Goal: Task Accomplishment & Management: Manage account settings

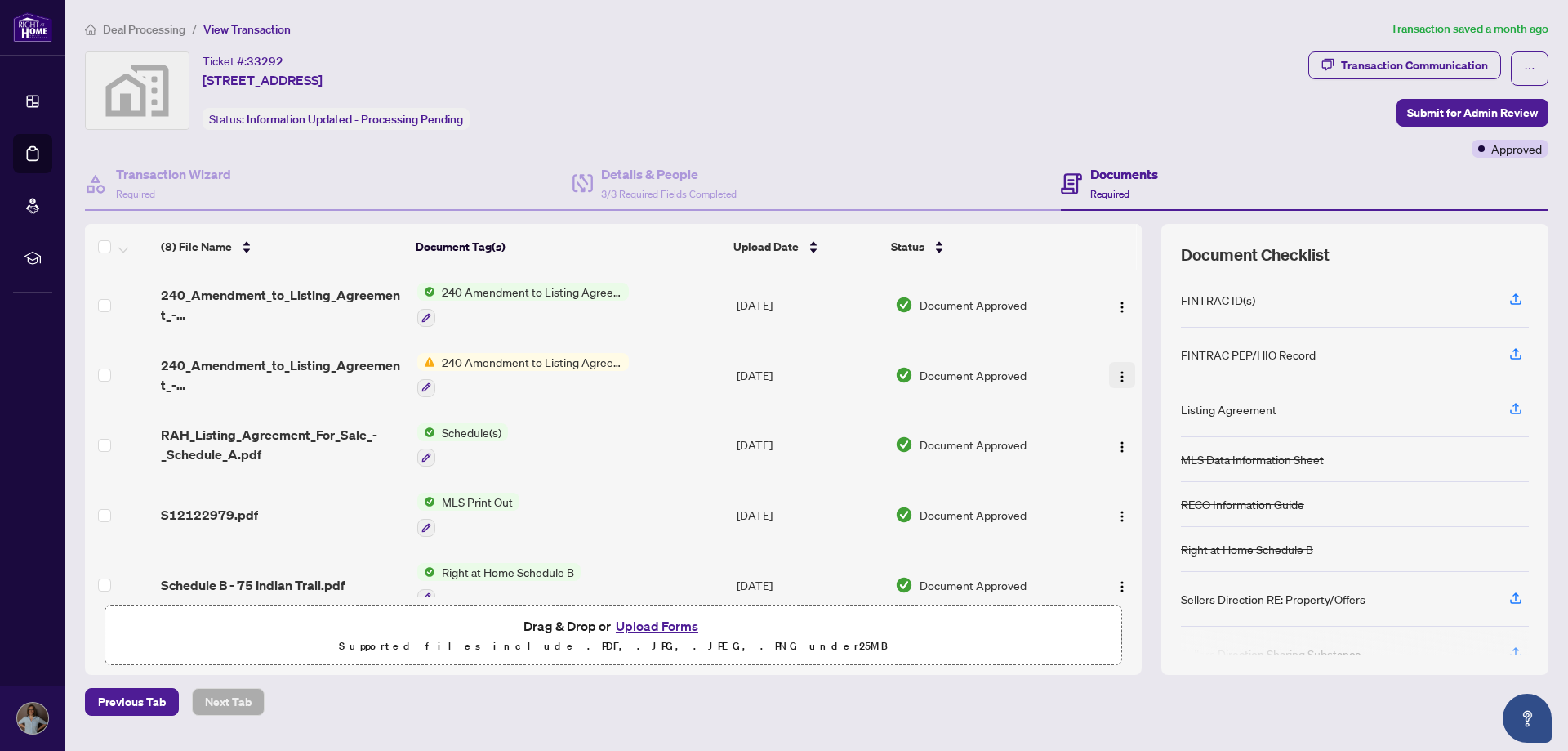
click at [1117, 375] on img "button" at bounding box center [1121, 376] width 13 height 13
click at [1147, 651] on div "(8) File Name Document Tag(s) Upload Date Status 240_Amendment_to_Listing_Agree…" at bounding box center [816, 448] width 1463 height 450
click at [123, 27] on span "Deal Processing" at bounding box center [144, 29] width 83 height 14
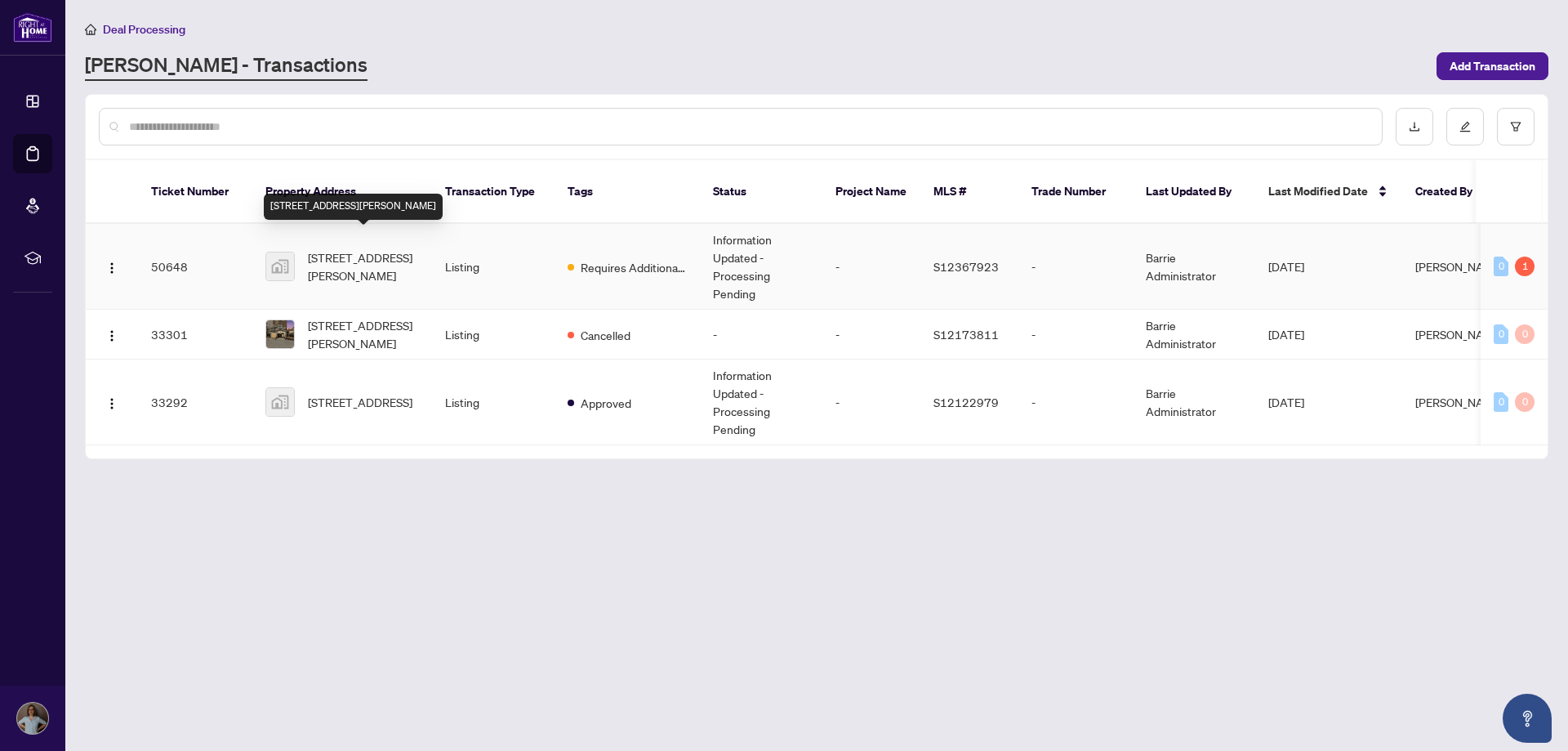
click at [364, 250] on span "[STREET_ADDRESS][PERSON_NAME]" at bounding box center [364, 266] width 111 height 36
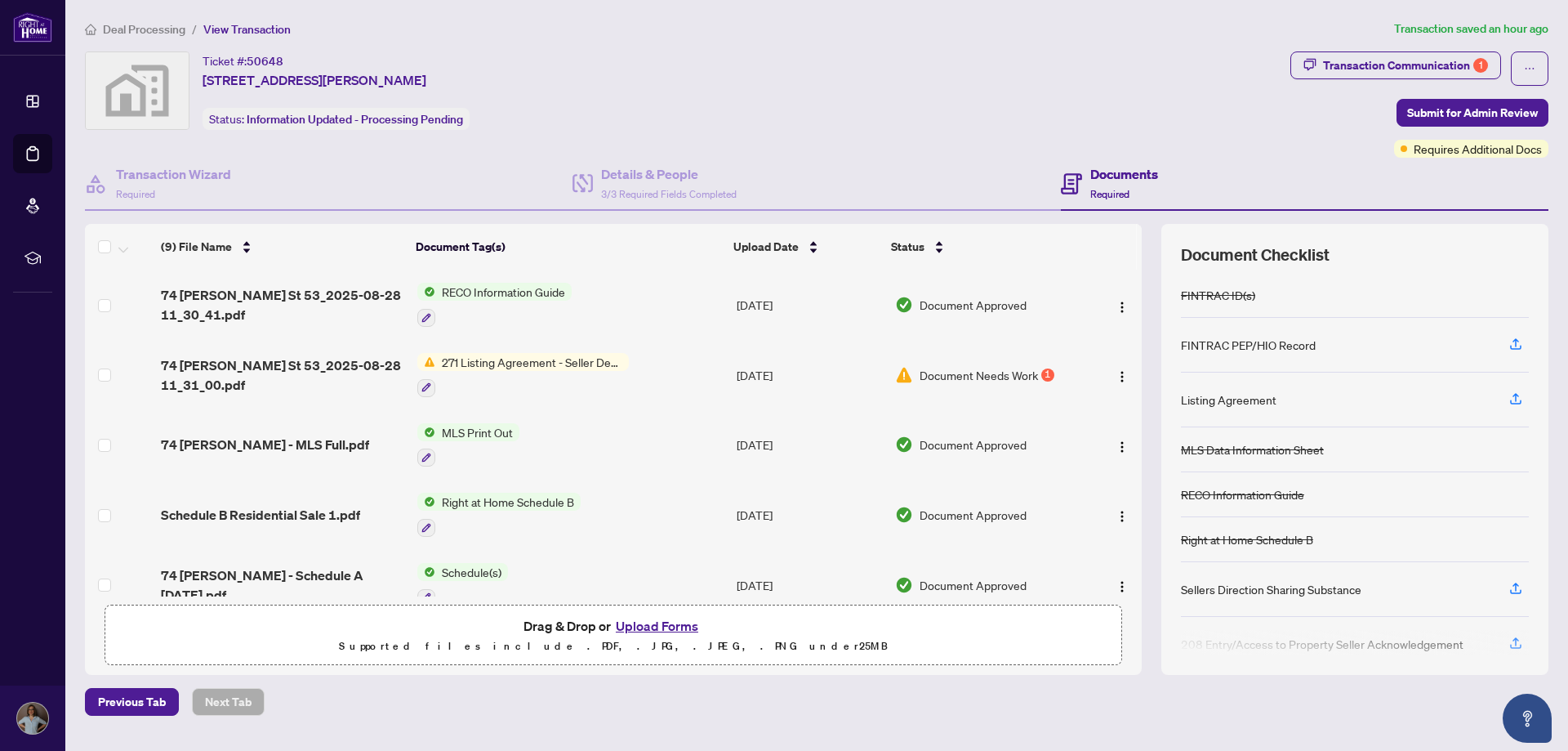
click at [1007, 370] on span "Document Needs Work" at bounding box center [978, 375] width 118 height 18
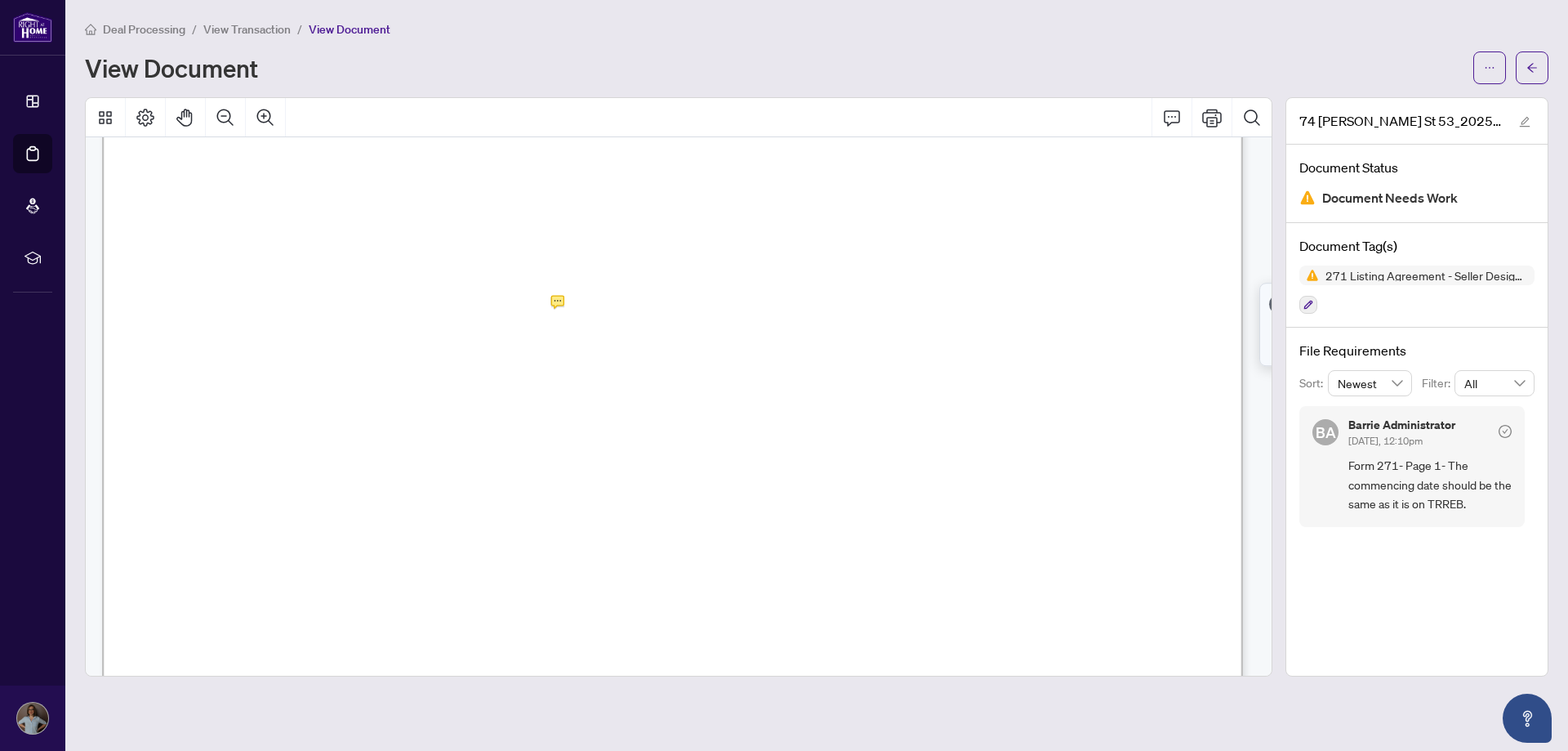
scroll to position [408, 0]
click at [1398, 586] on div "74 [PERSON_NAME] St 53_2025-08-28 11_31_00.pdf Document Status Document Needs W…" at bounding box center [1417, 386] width 263 height 579
click at [1368, 419] on h5 "Barrie Administrator" at bounding box center [1401, 425] width 107 height 12
click at [1502, 429] on icon "check-circle" at bounding box center [1504, 430] width 13 height 13
click at [1480, 64] on button "button" at bounding box center [1489, 68] width 33 height 33
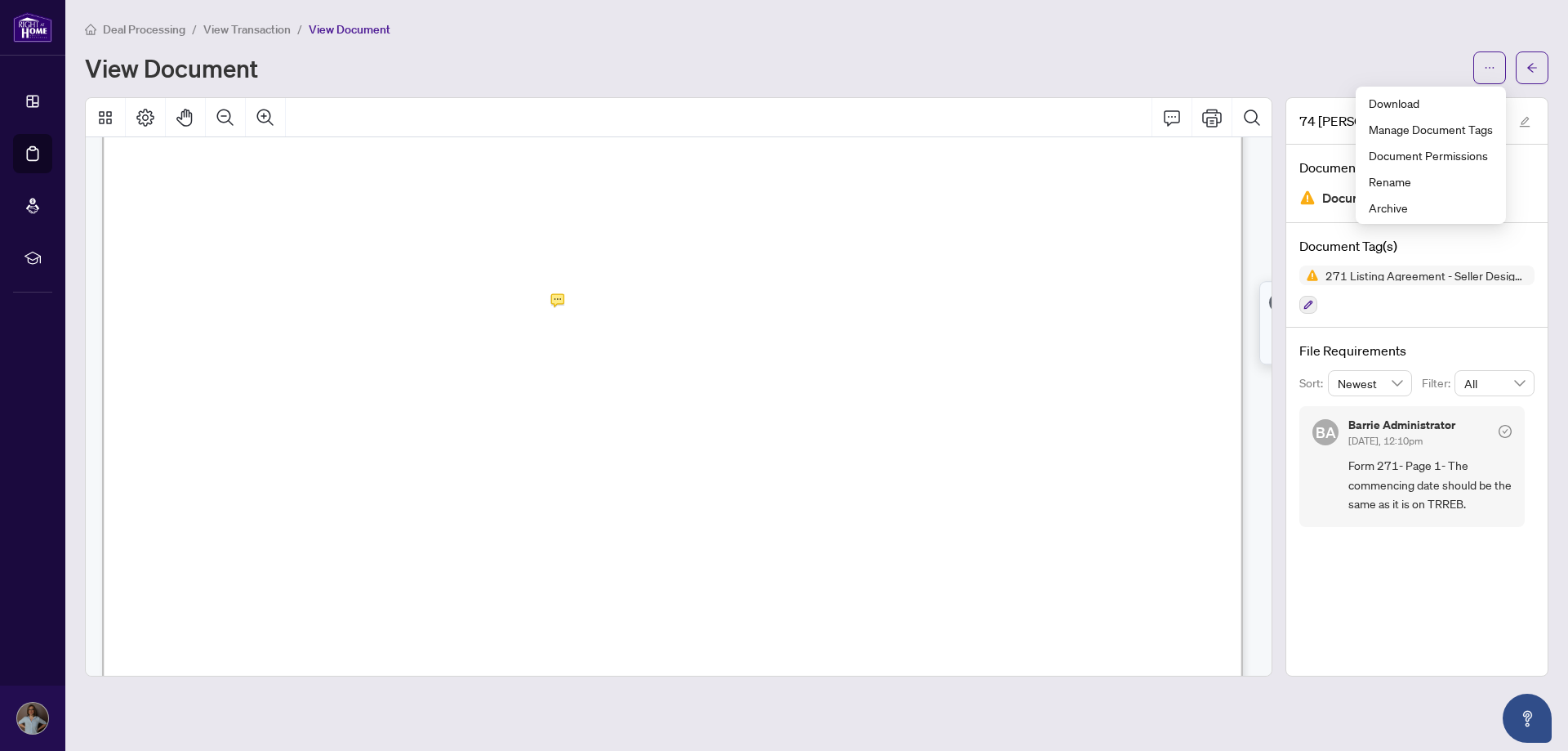
click at [1227, 41] on div "Deal Processing / View Transaction / View Document View Document" at bounding box center [816, 51] width 1463 height 64
click at [1484, 70] on icon "ellipsis" at bounding box center [1490, 68] width 12 height 12
click at [1431, 482] on span "Form 271- Page 1- The commencing date should be the same as it is on TRREB." at bounding box center [1430, 484] width 164 height 57
click at [1523, 717] on icon "Open asap" at bounding box center [1528, 718] width 20 height 20
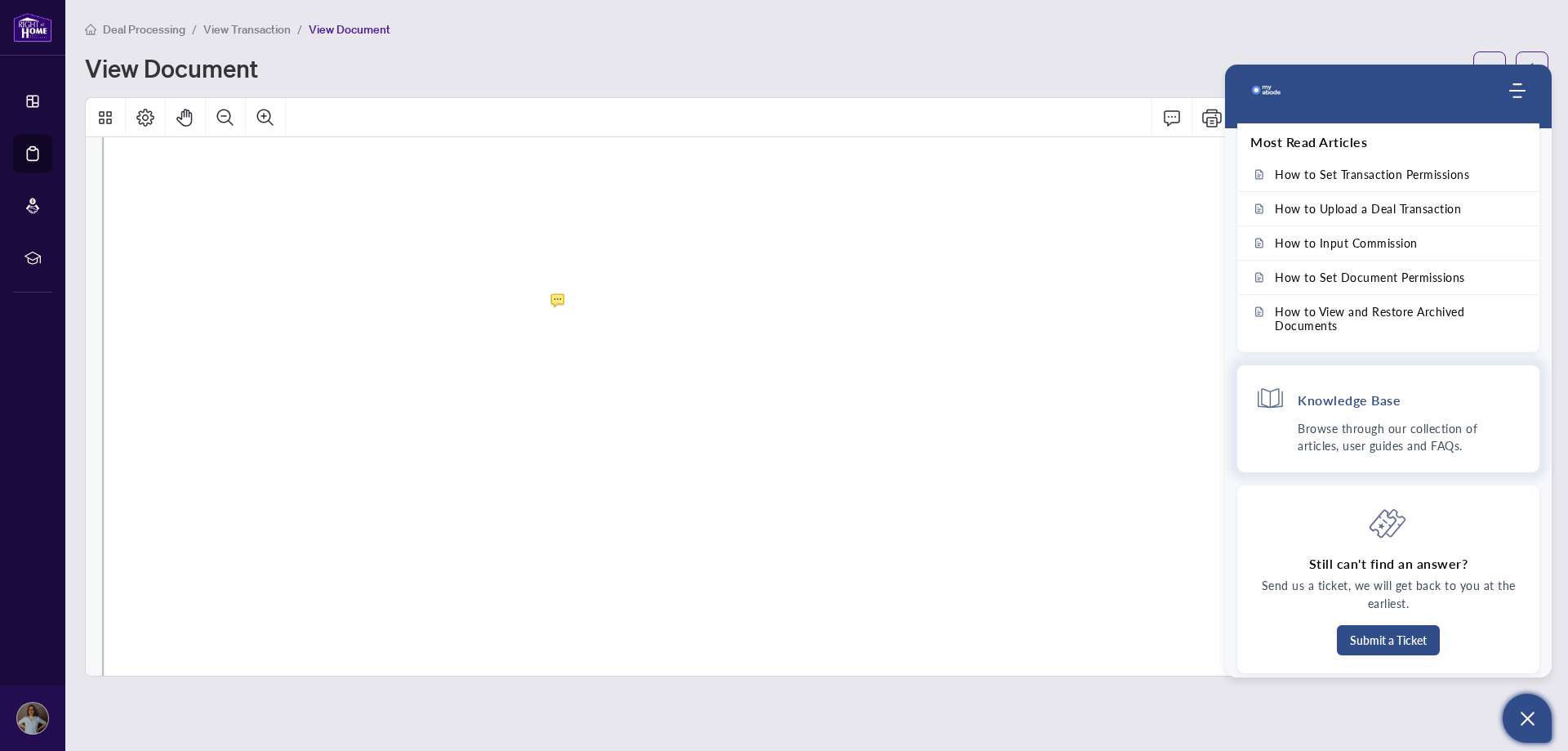
scroll to position [8, 0]
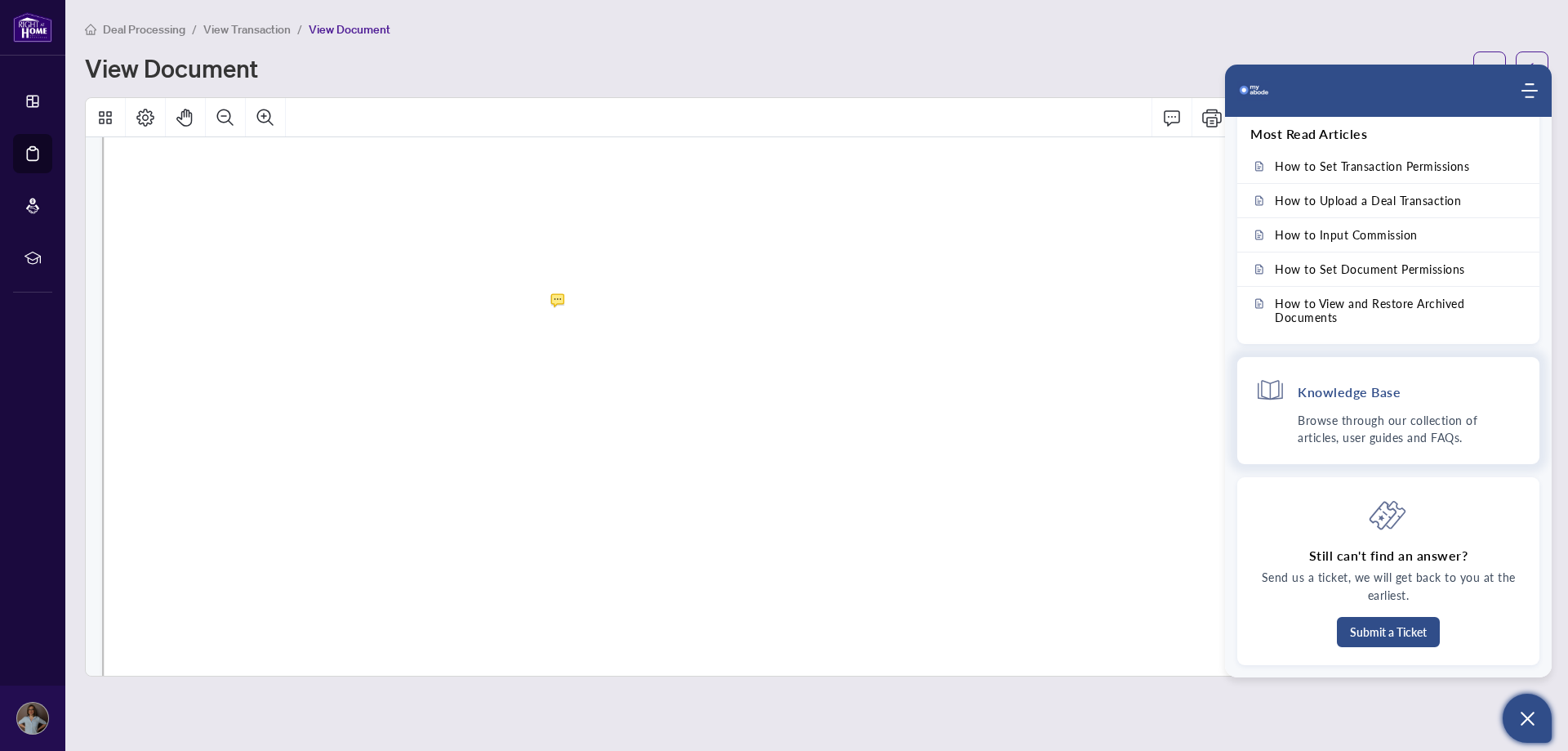
click at [1341, 389] on h4 "Knowledge Base" at bounding box center [1349, 392] width 103 height 17
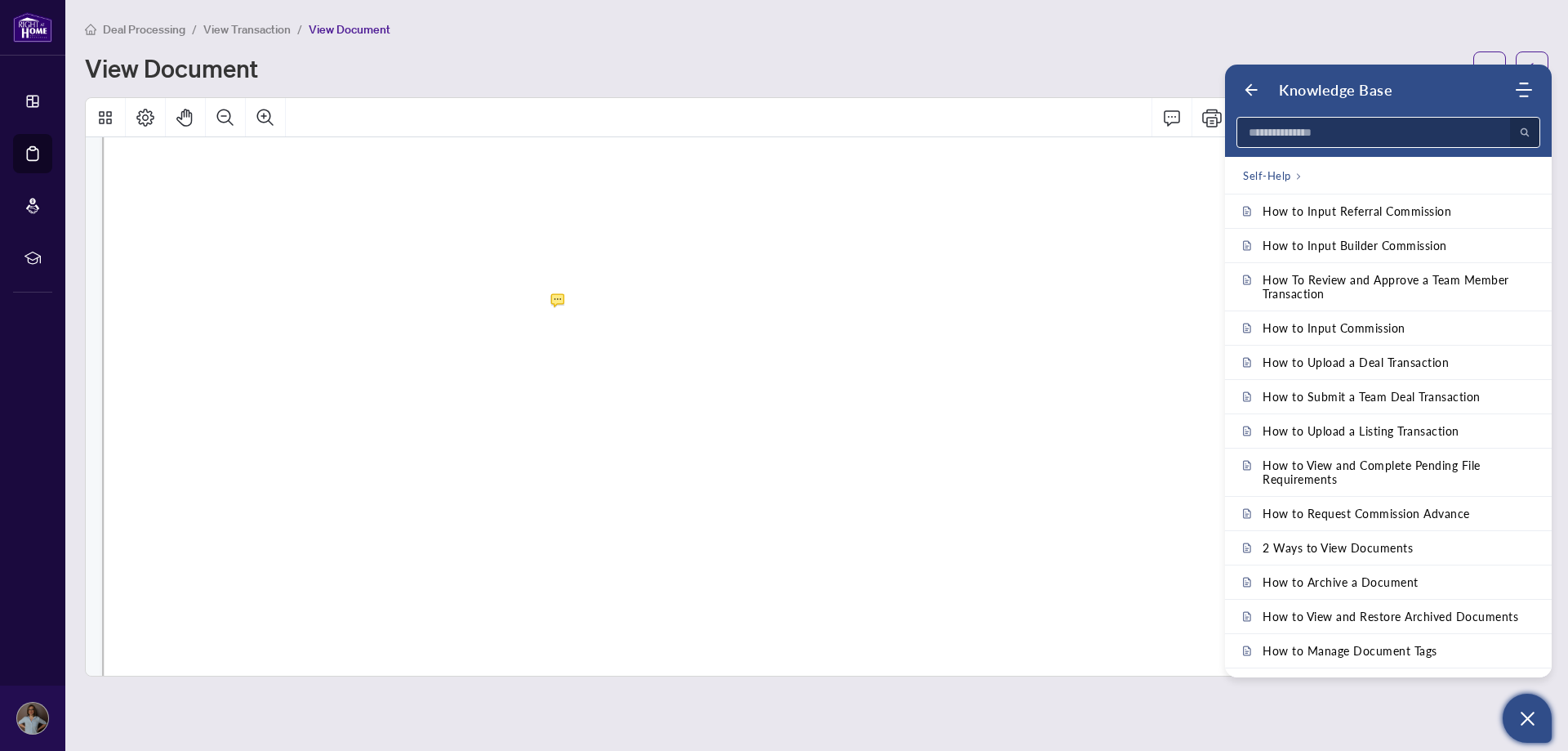
click at [1317, 137] on input at bounding box center [1369, 132] width 263 height 30
type input "*****"
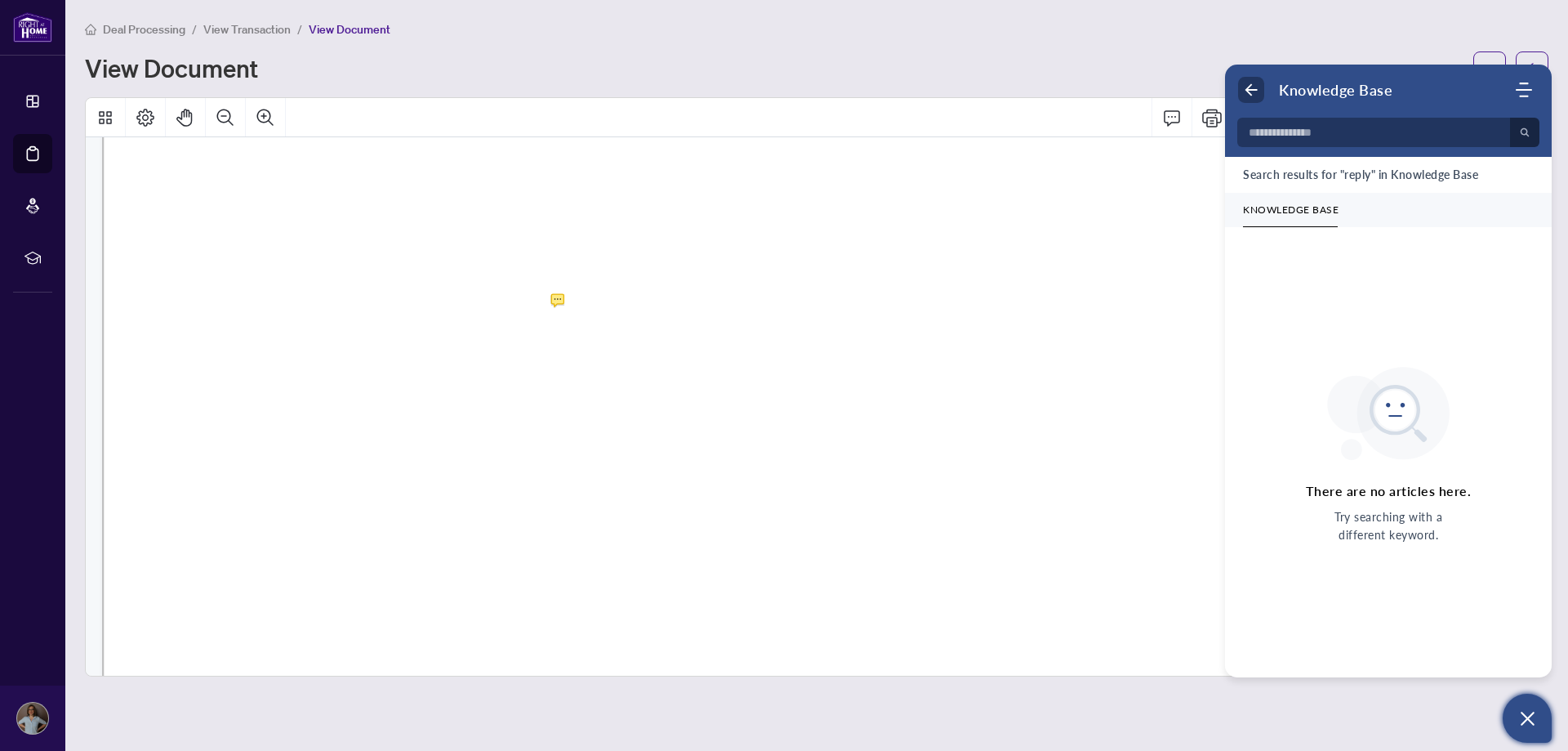
click at [1250, 88] on icon "Back" at bounding box center [1250, 89] width 16 height 16
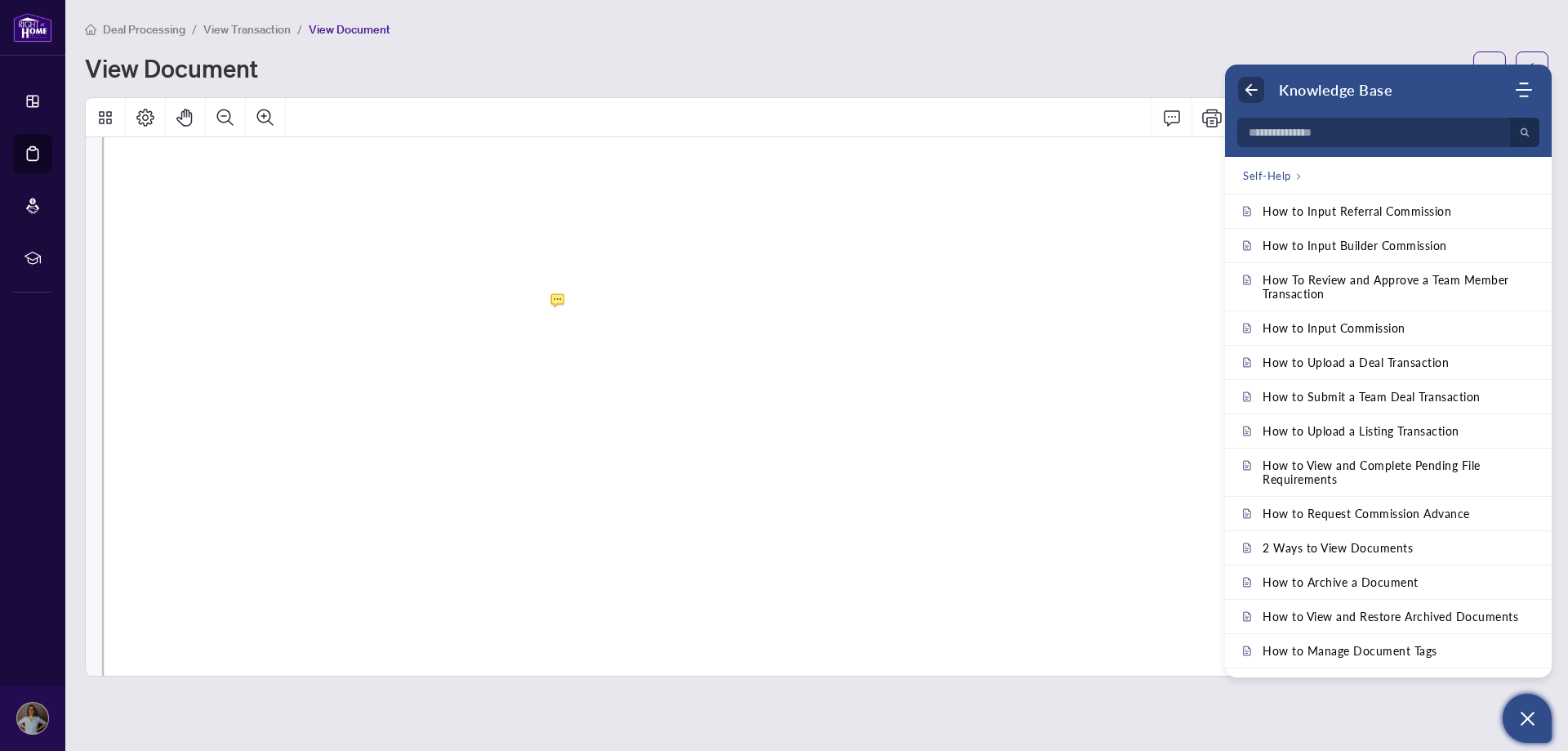
click at [1250, 88] on icon "Back" at bounding box center [1250, 89] width 16 height 16
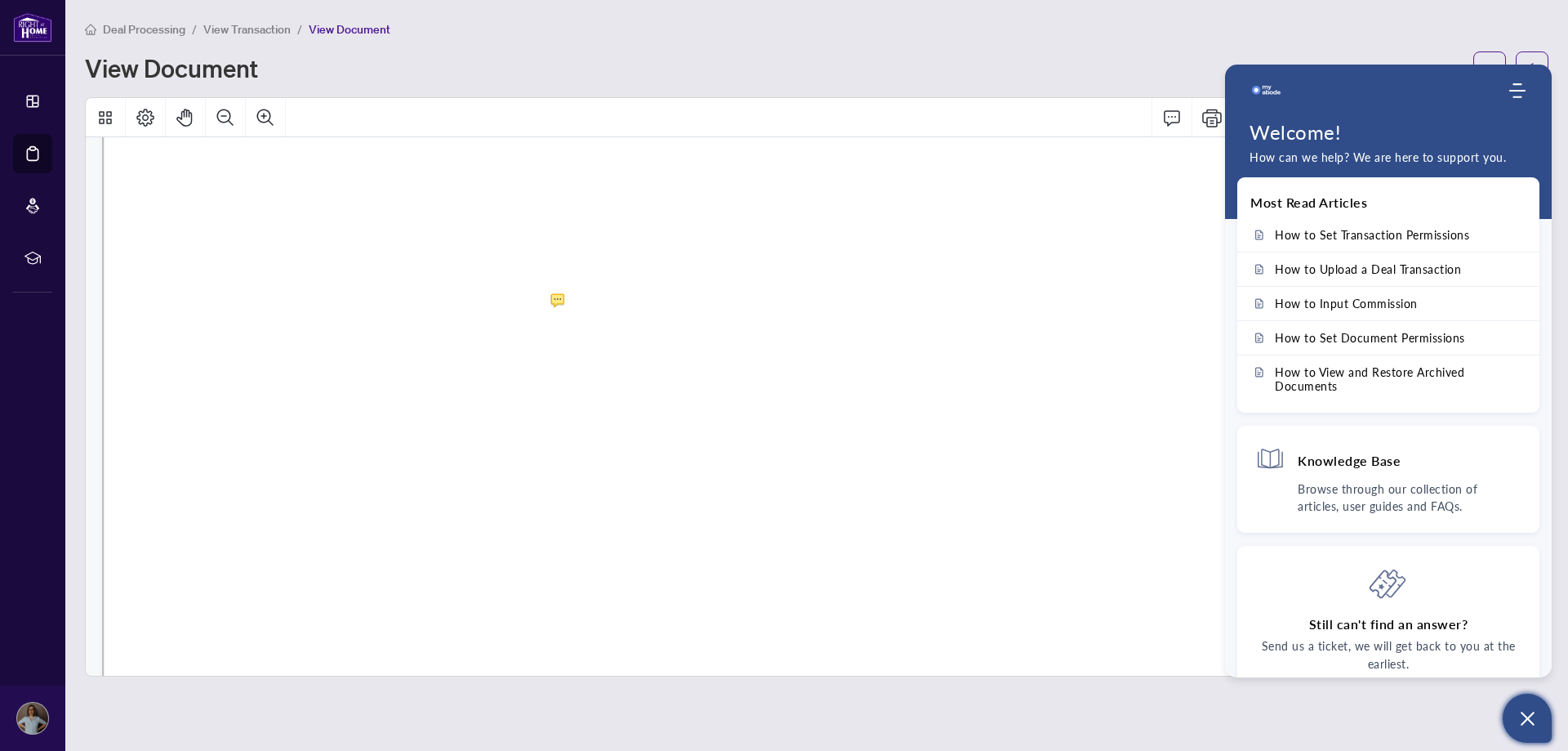
click at [1371, 15] on main "Deal Processing / View Transaction / View Document View Document [STREET_ADDRES…" at bounding box center [816, 376] width 1502 height 751
click at [1517, 87] on icon "Modules Menu" at bounding box center [1517, 90] width 16 height 16
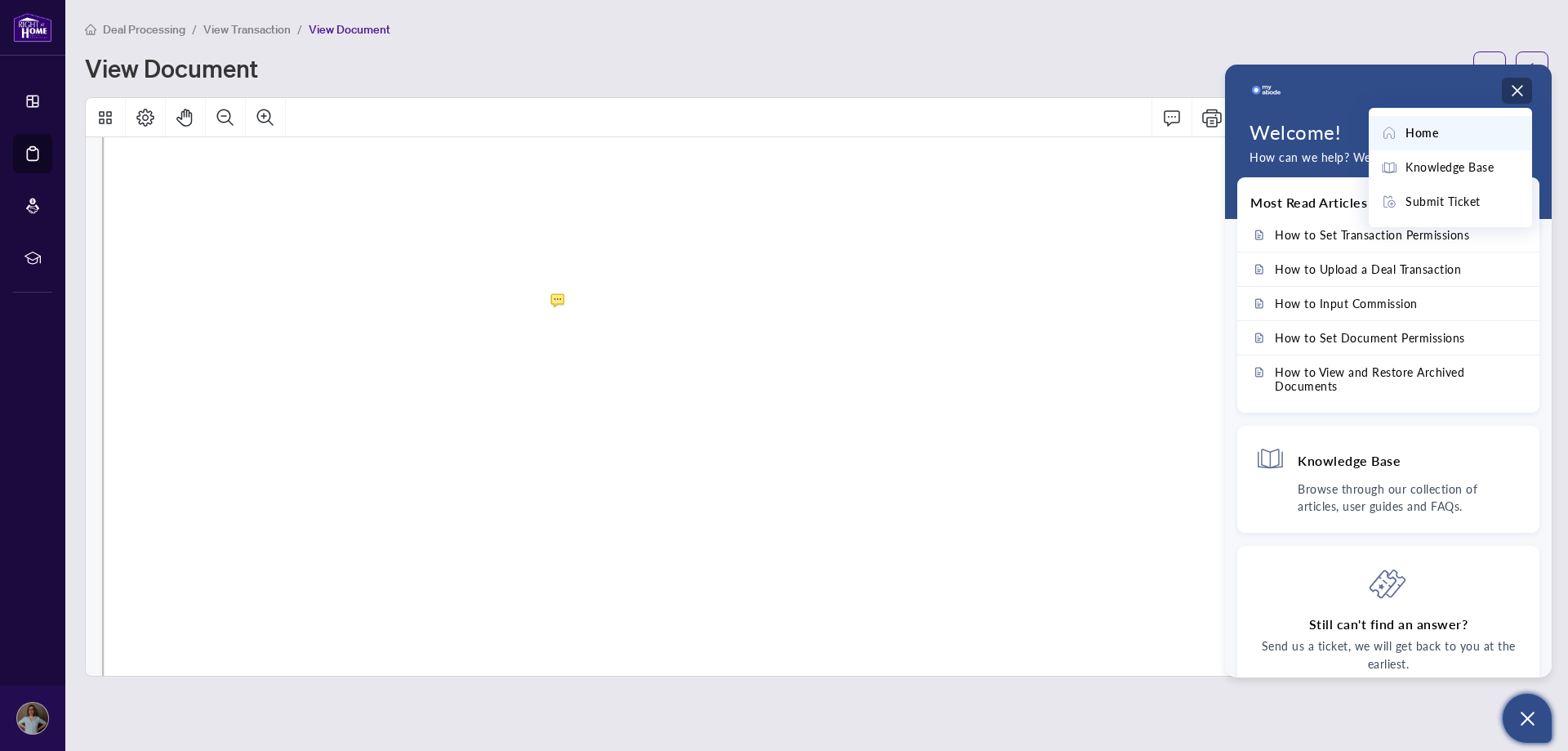
click at [1516, 87] on icon "Modules Menu" at bounding box center [1517, 90] width 16 height 16
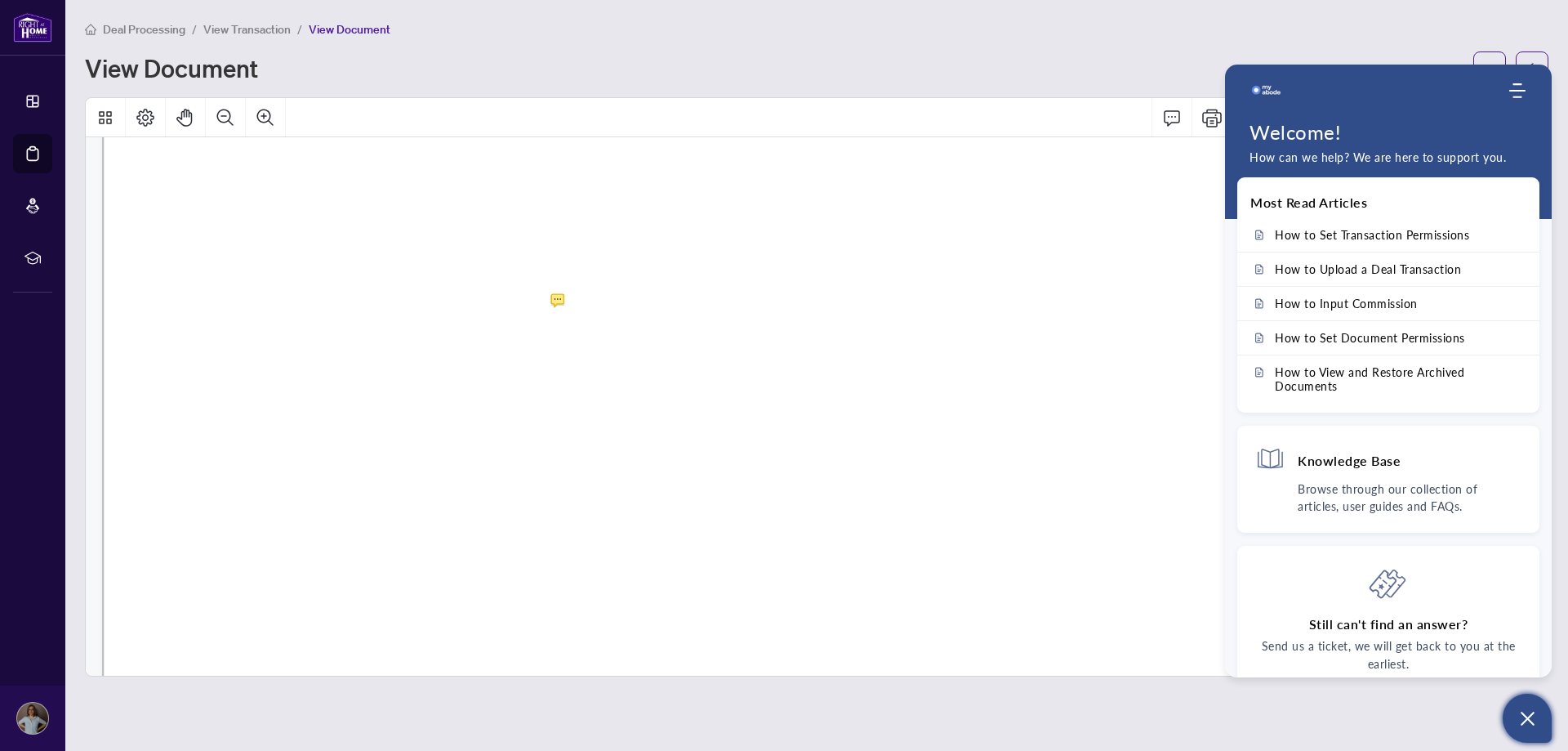
click at [1525, 705] on button "Open asap" at bounding box center [1527, 718] width 49 height 49
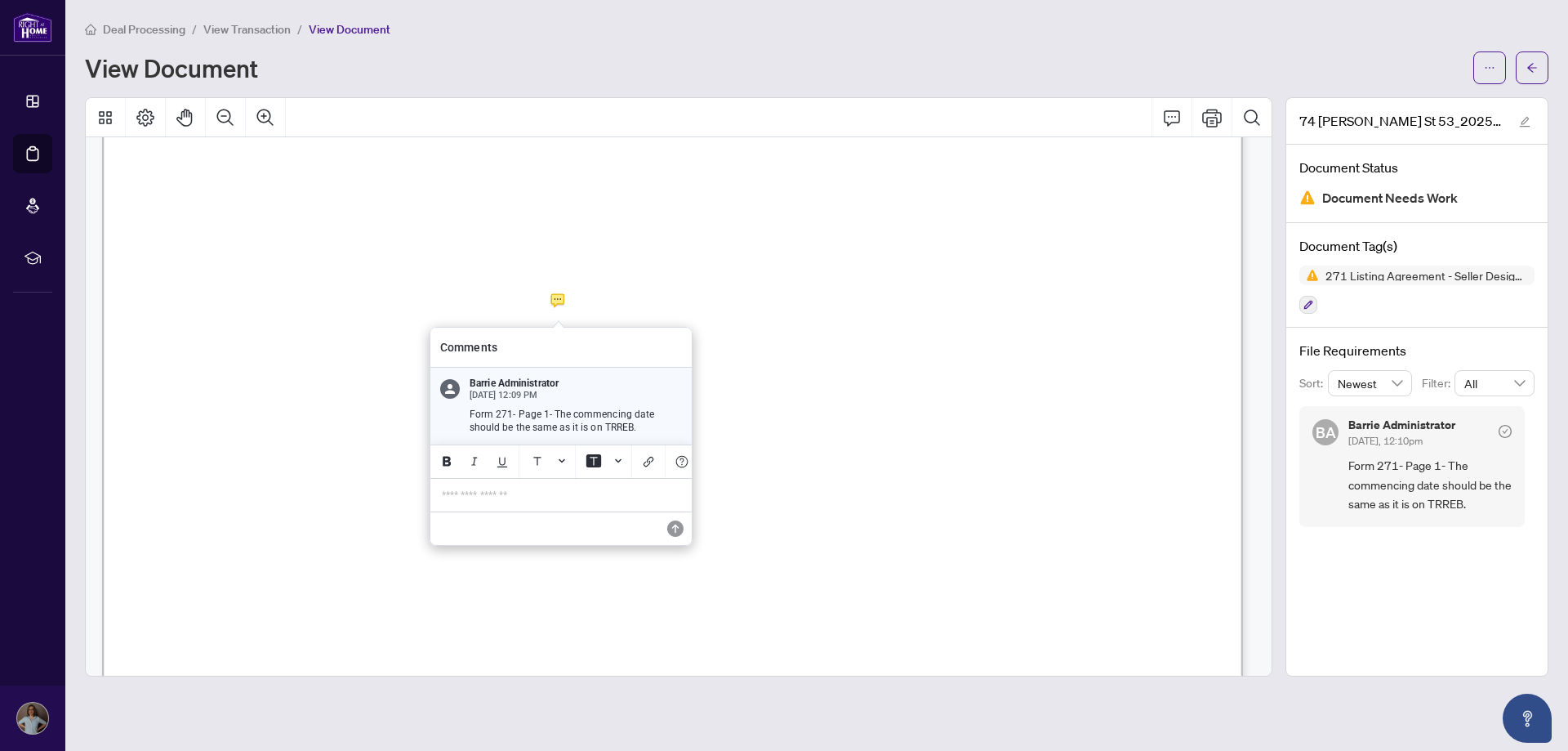
click at [498, 502] on p "**********" at bounding box center [561, 495] width 239 height 14
click at [650, 461] on icon "Add Link" at bounding box center [645, 461] width 13 height 13
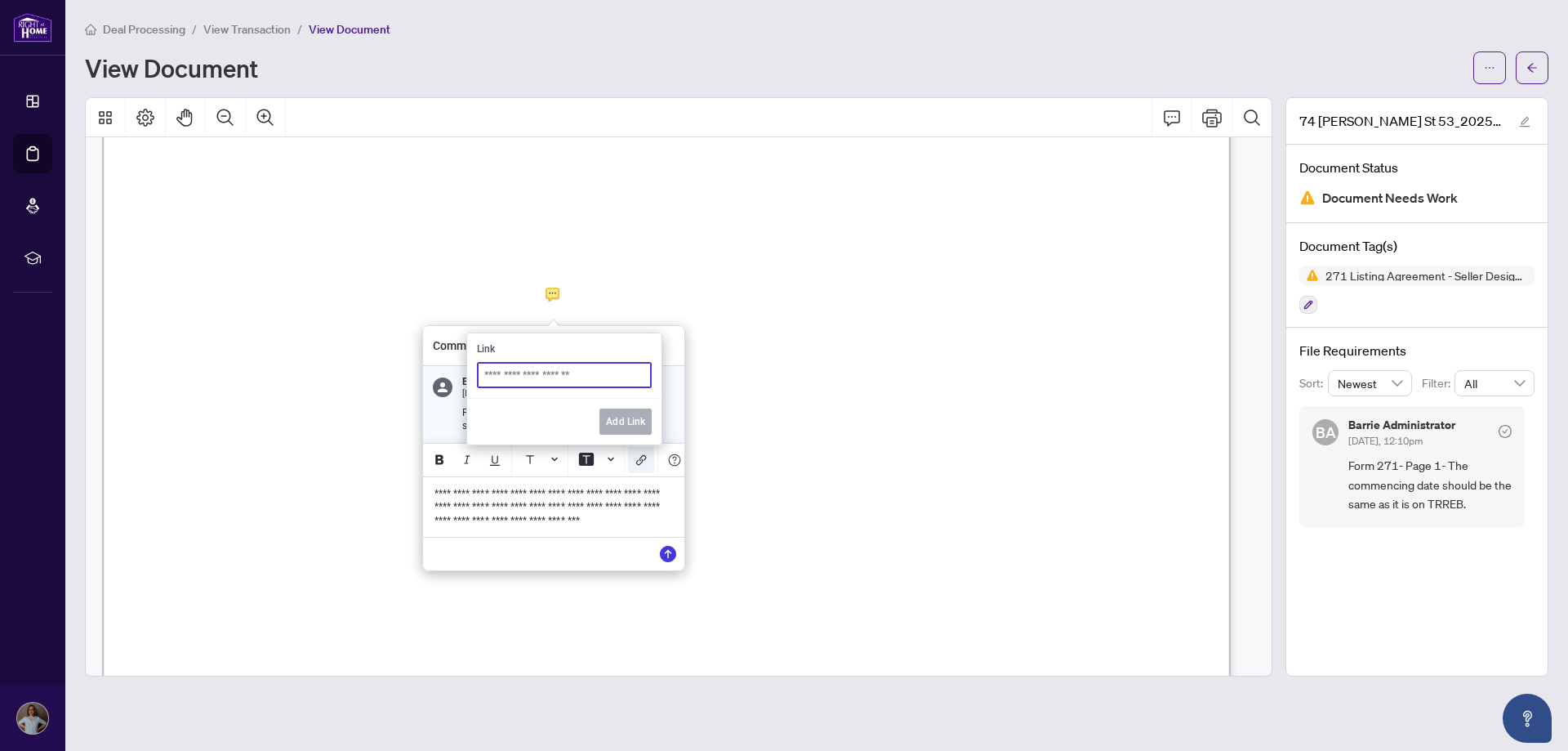
scroll to position [403, 0]
click at [650, 461] on button "Add Link" at bounding box center [640, 459] width 26 height 26
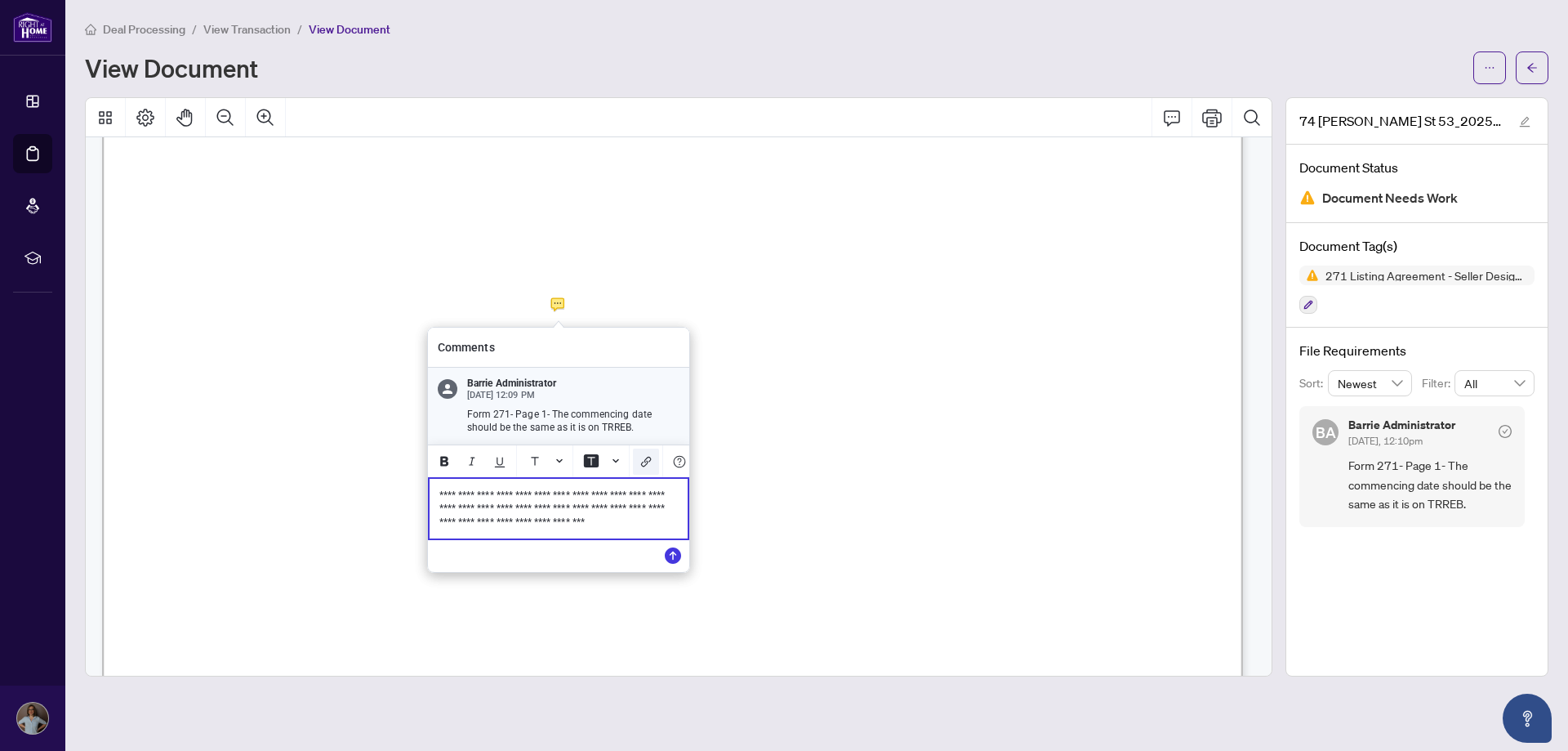
scroll to position [408, 0]
drag, startPoint x: 533, startPoint y: 516, endPoint x: 552, endPoint y: 515, distance: 19.0
click at [552, 515] on span "**********" at bounding box center [553, 508] width 228 height 38
click at [618, 511] on span "**********" at bounding box center [553, 508] width 228 height 38
click at [525, 527] on span "**********" at bounding box center [553, 508] width 228 height 38
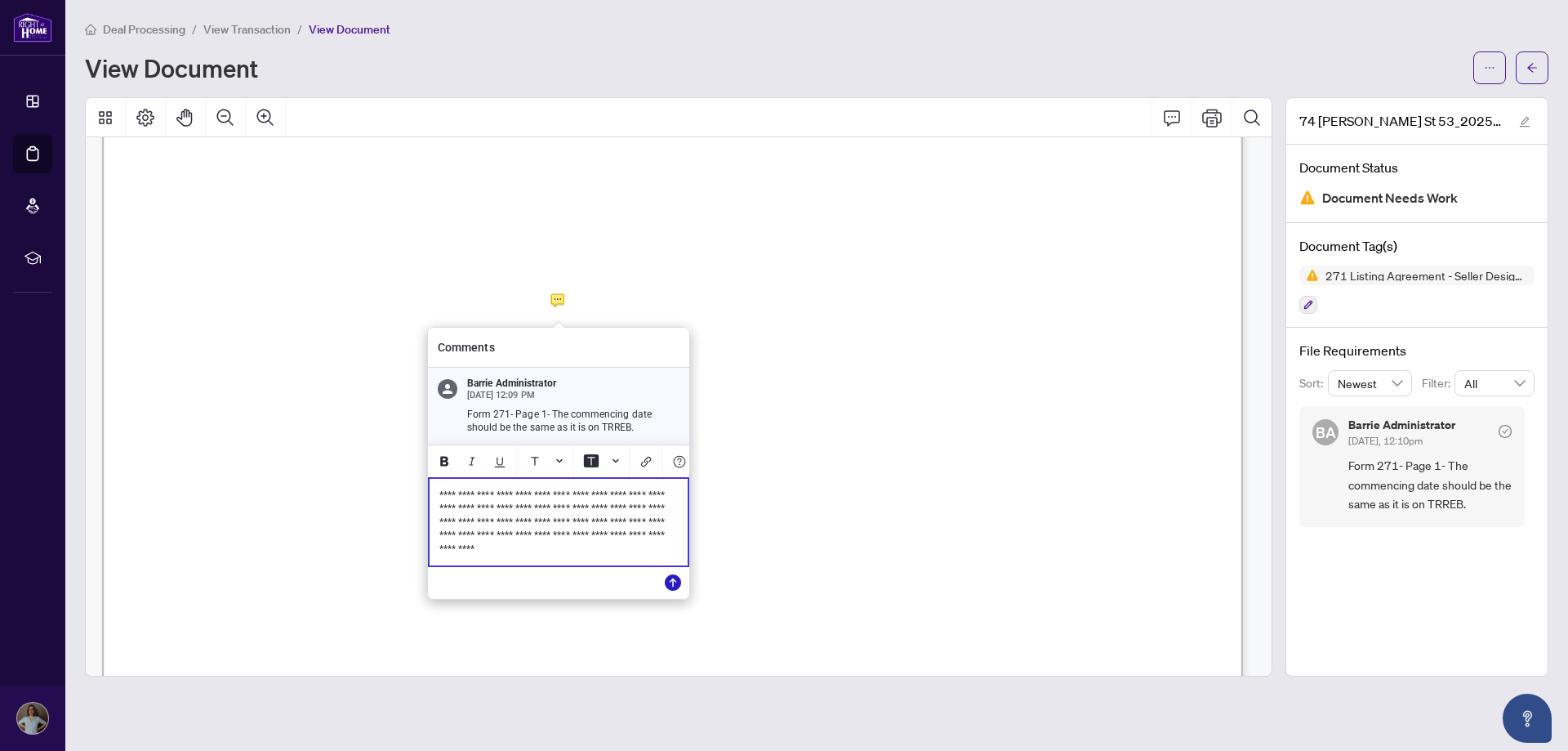
click at [668, 585] on icon "Save" at bounding box center [672, 582] width 16 height 16
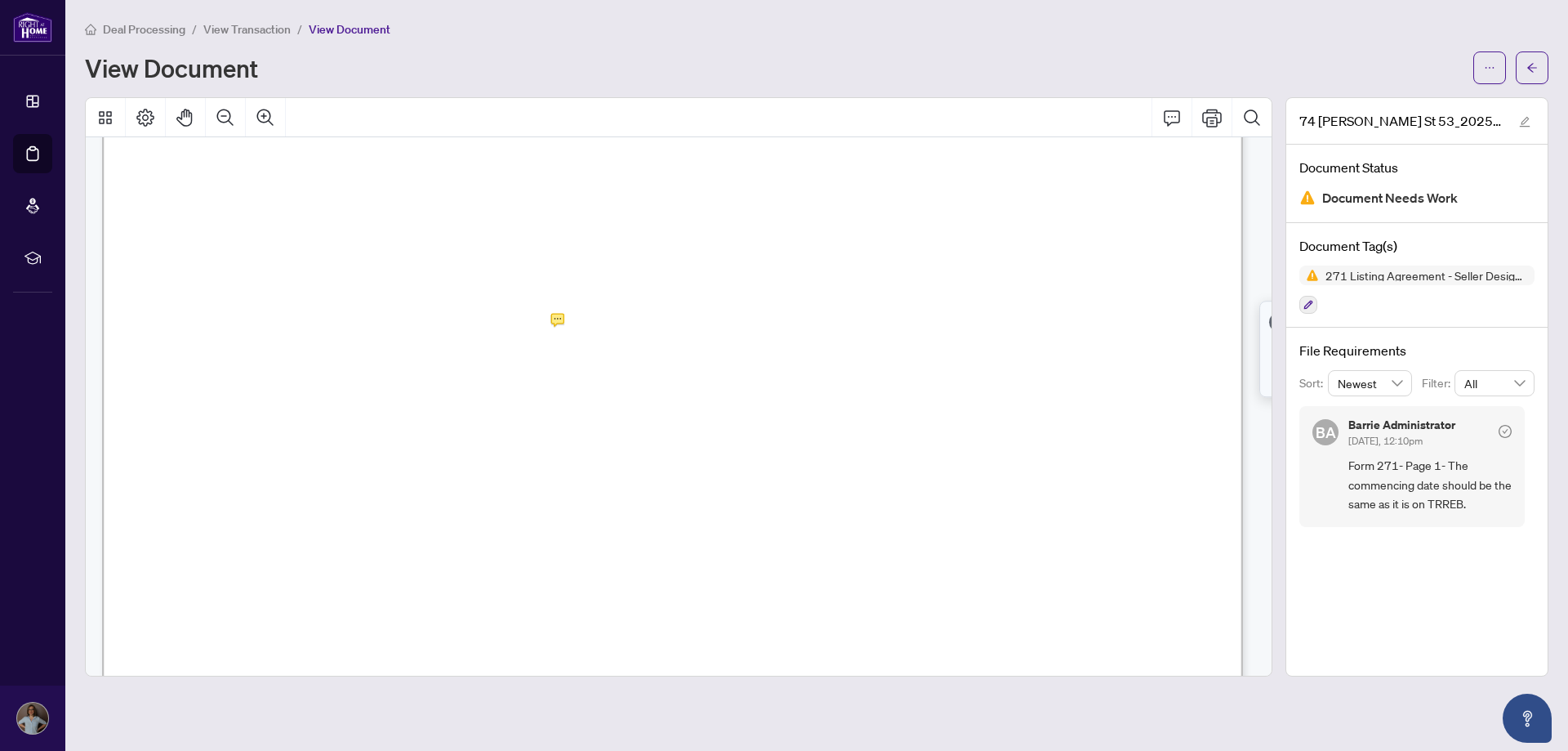
scroll to position [389, 0]
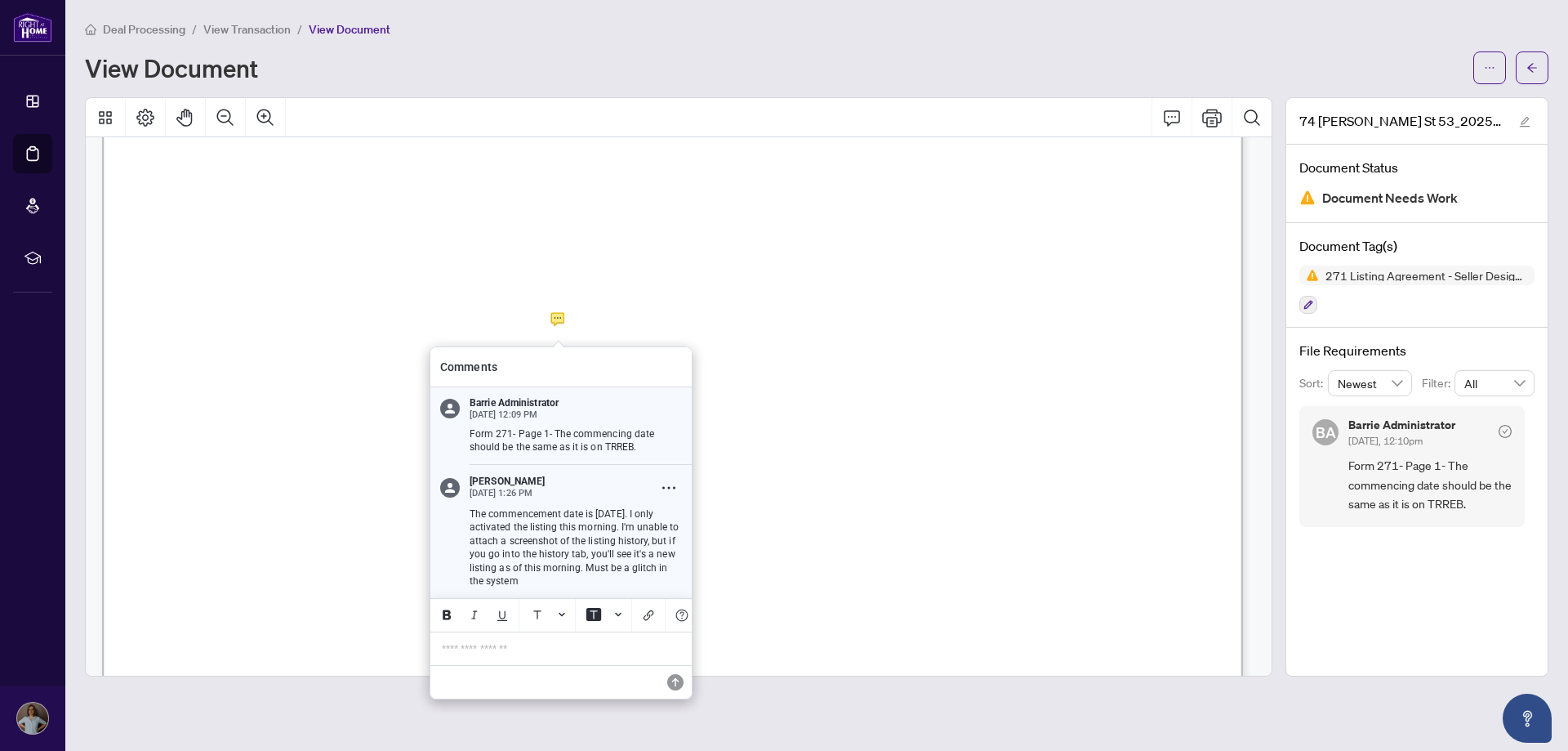
drag, startPoint x: 471, startPoint y: 398, endPoint x: 659, endPoint y: 577, distance: 259.6
click at [659, 577] on div "Barrie Administrator [DATE] 12:09 PM Form 271- Page 1- The commencing date shou…" at bounding box center [561, 493] width 261 height 211
